Goal: Information Seeking & Learning: Learn about a topic

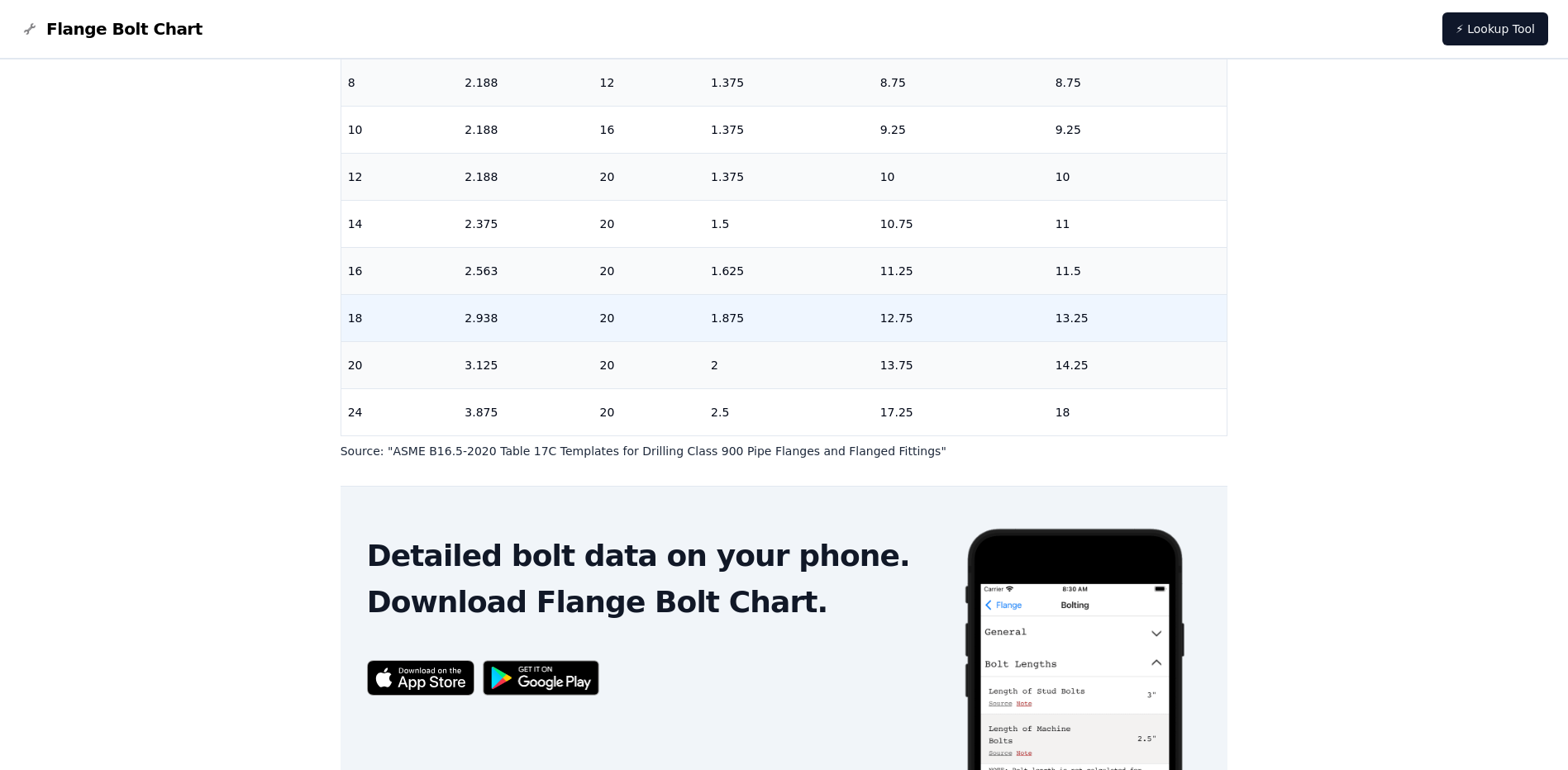
scroll to position [417, 0]
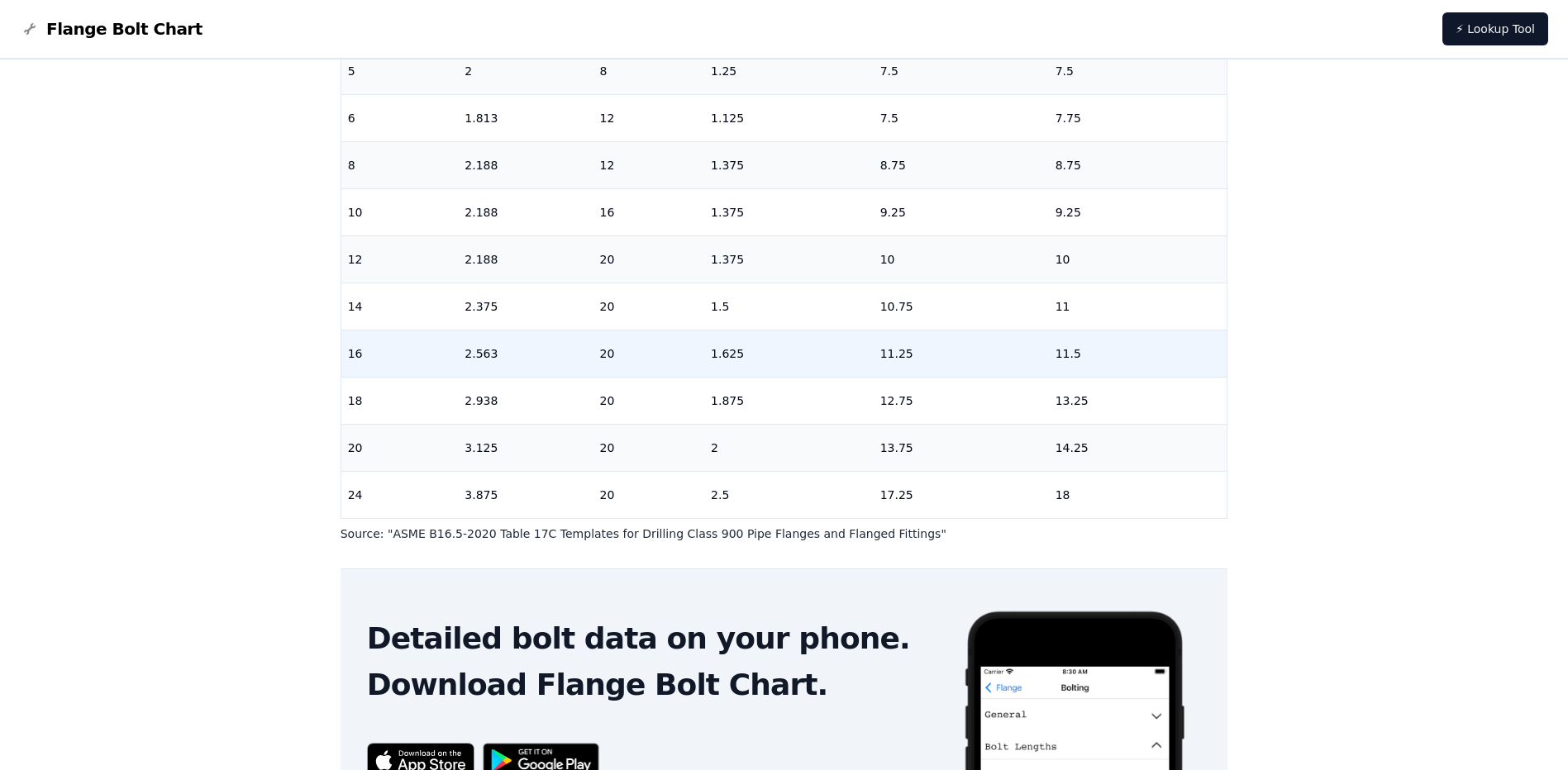
scroll to position [417, 0]
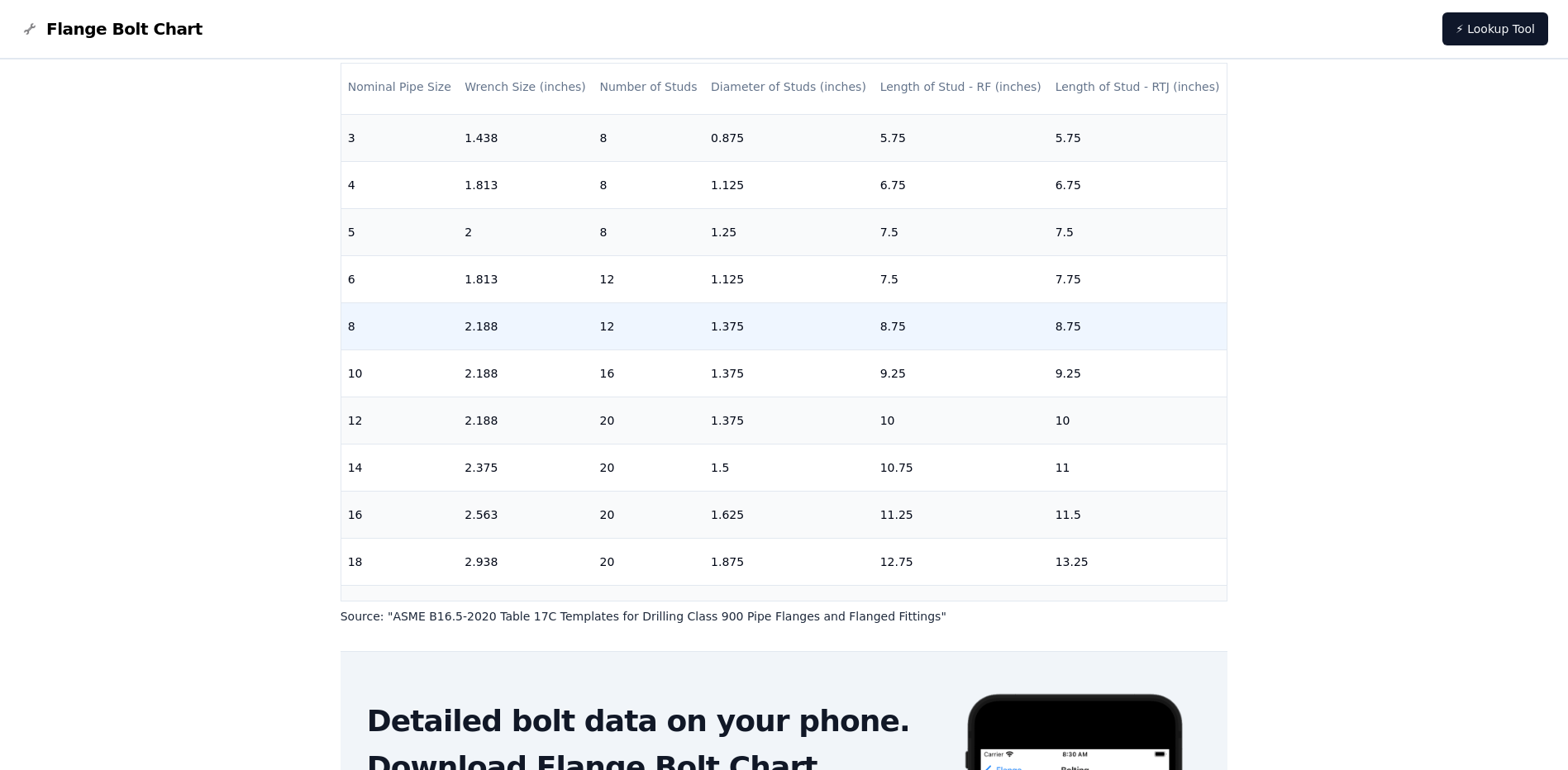
scroll to position [87, 0]
